Goal: Find specific page/section: Find specific page/section

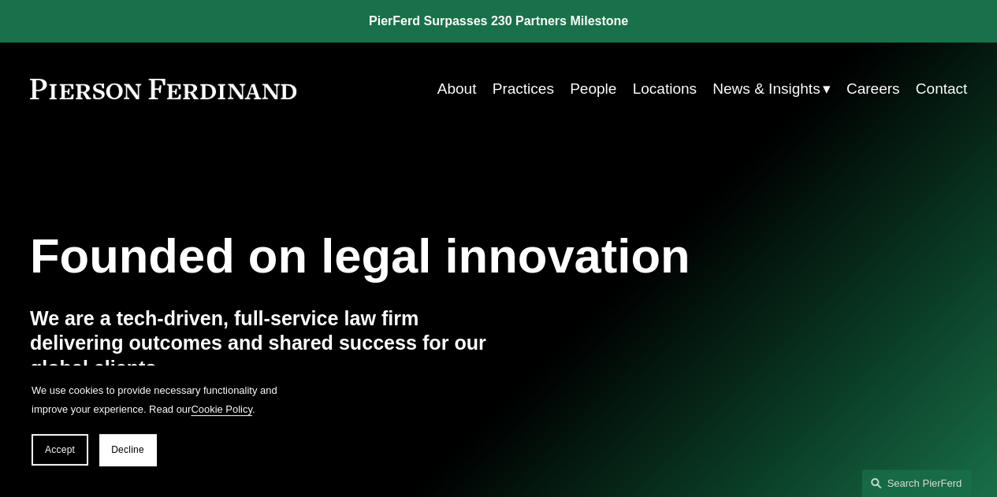
click at [591, 92] on link "People" at bounding box center [593, 89] width 46 height 30
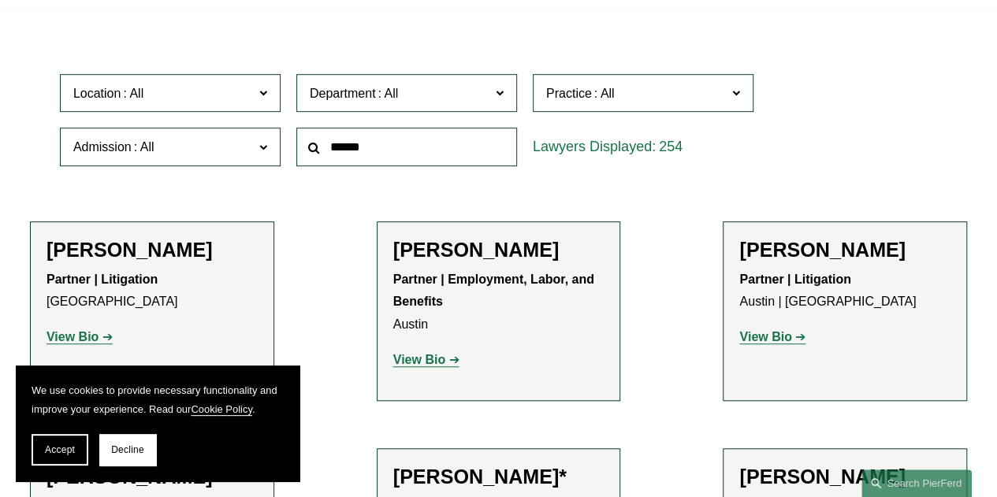
scroll to position [473, 0]
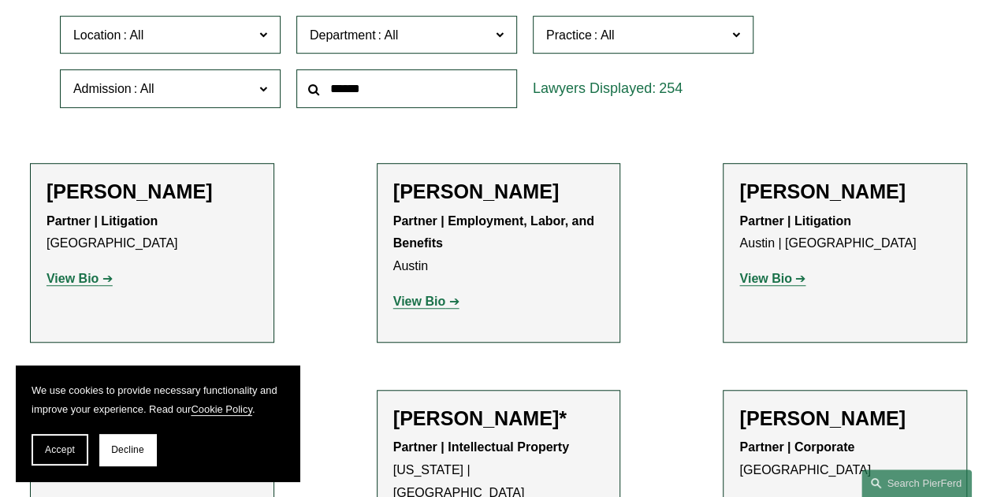
drag, startPoint x: 219, startPoint y: 31, endPoint x: 229, endPoint y: 43, distance: 16.2
click at [219, 32] on span "Location" at bounding box center [163, 34] width 180 height 21
click at [0, 0] on link "[GEOGRAPHIC_DATA]" at bounding box center [0, 0] width 0 height 0
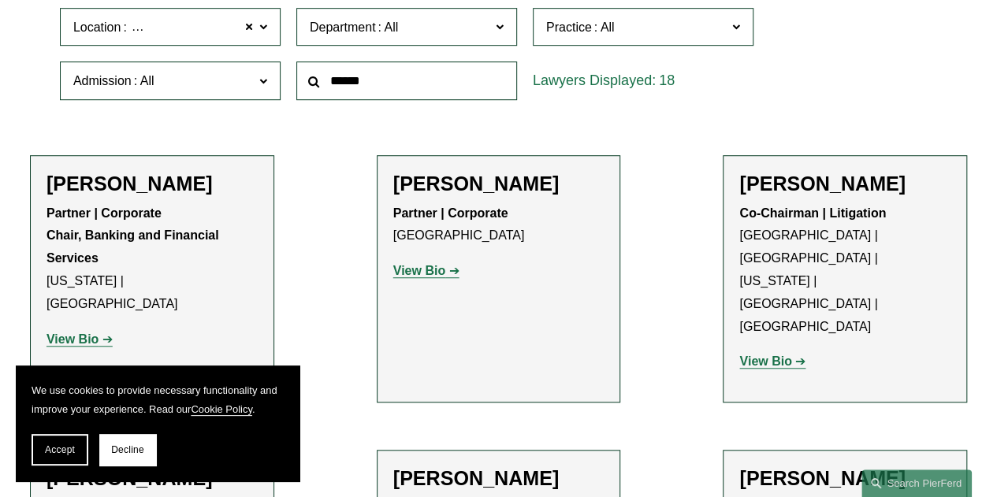
scroll to position [633, 0]
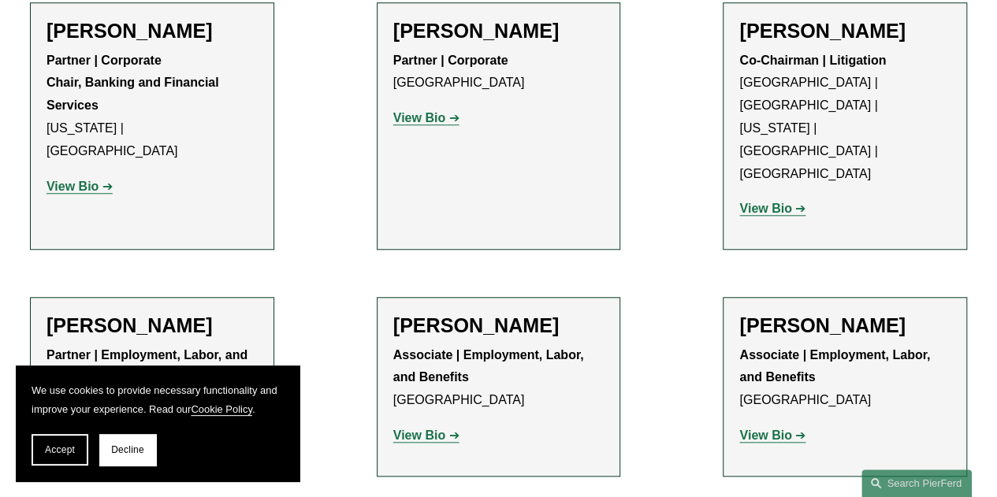
click at [425, 122] on strong "View Bio" at bounding box center [419, 117] width 52 height 13
